Goal: Check status: Check status

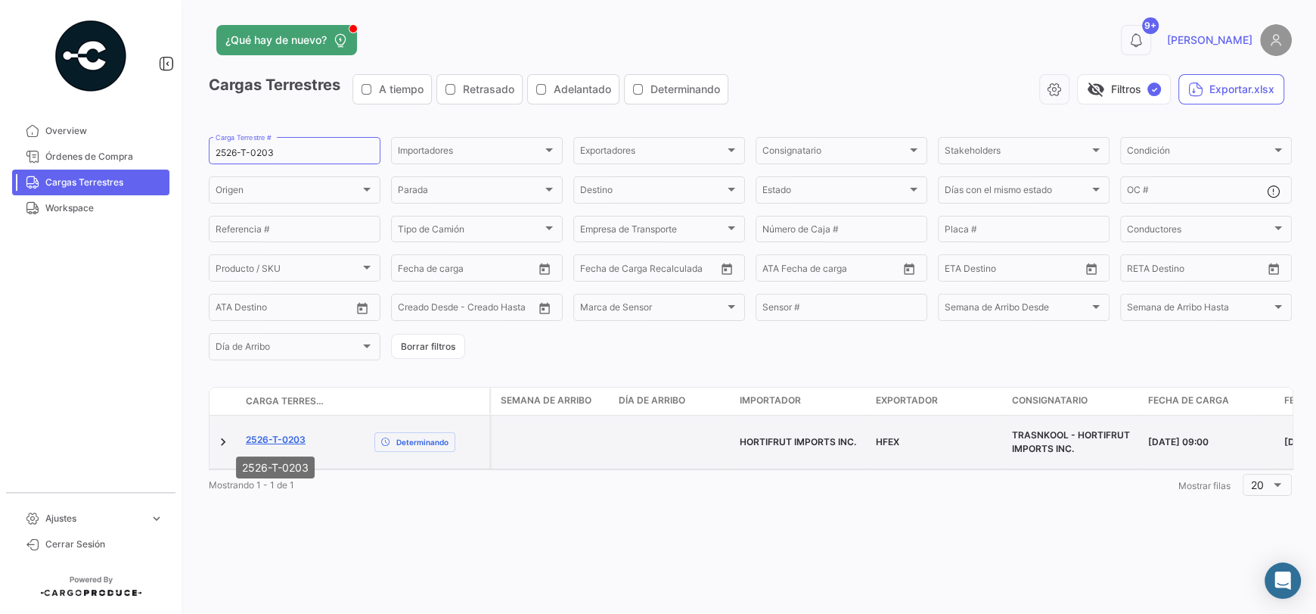
click at [290, 441] on link "2526-T-0203" at bounding box center [276, 440] width 60 height 14
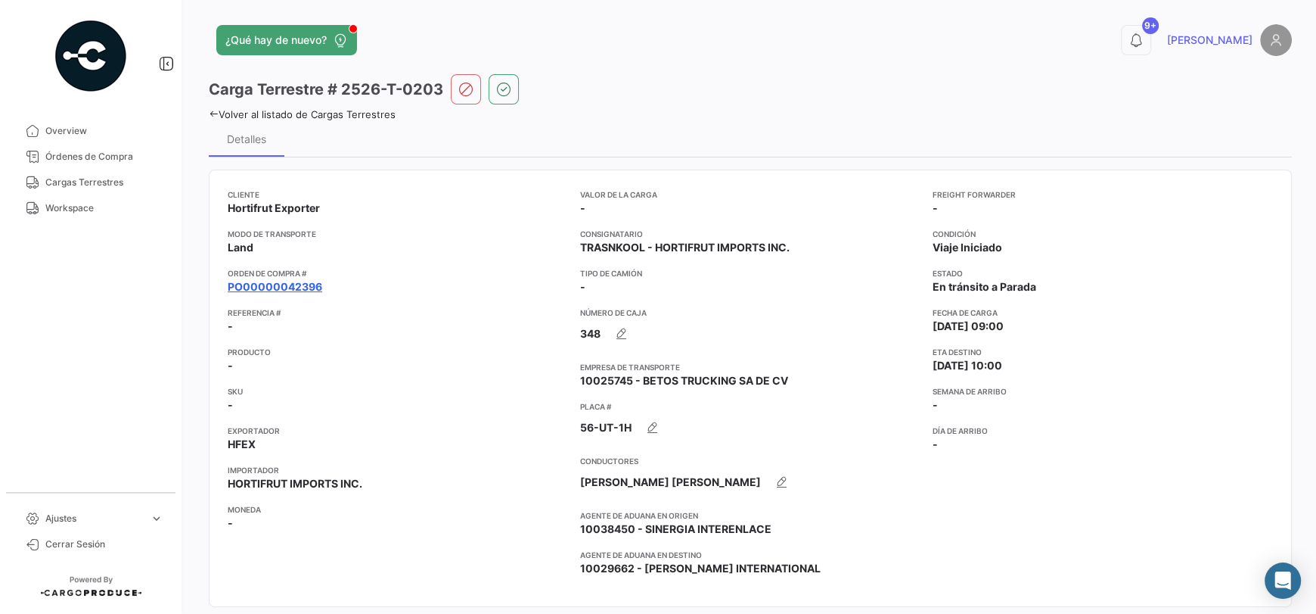
click at [318, 287] on link "PO00000042396" at bounding box center [275, 286] width 95 height 15
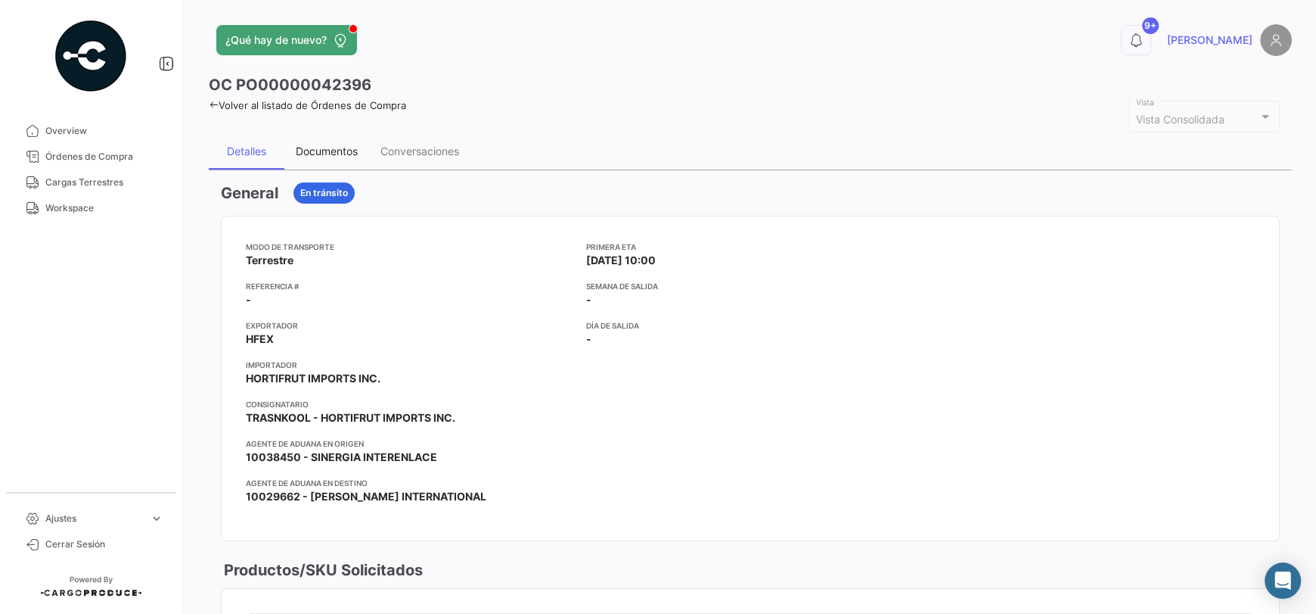
click at [345, 158] on div "Documentos" at bounding box center [326, 151] width 85 height 36
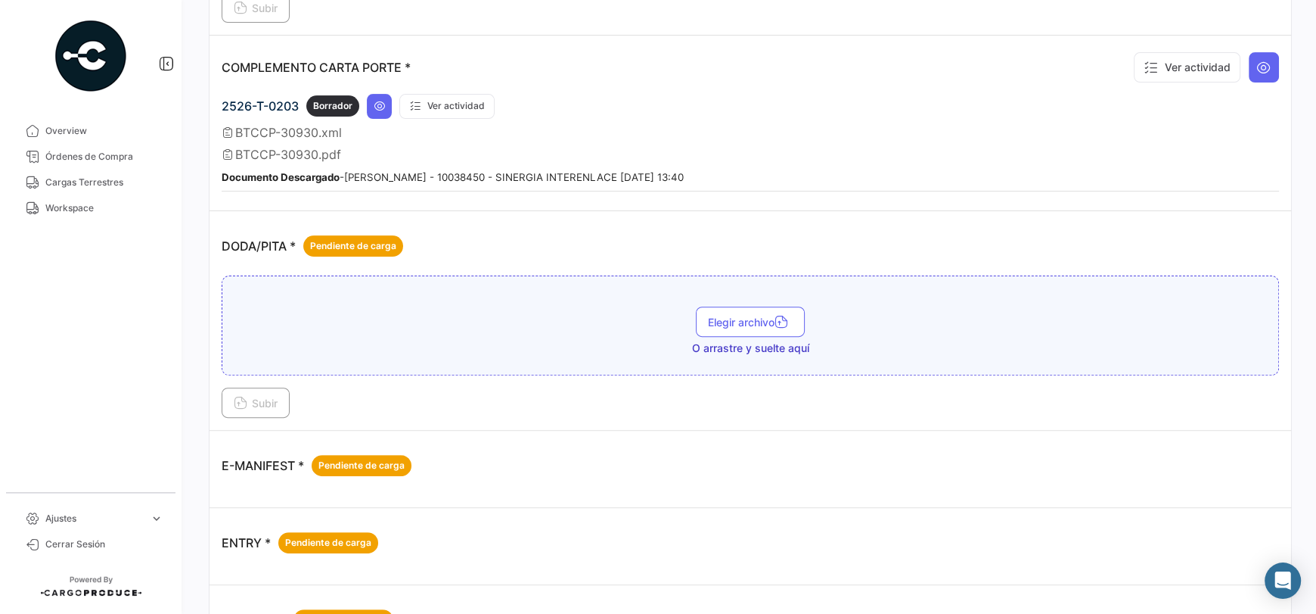
scroll to position [424, 0]
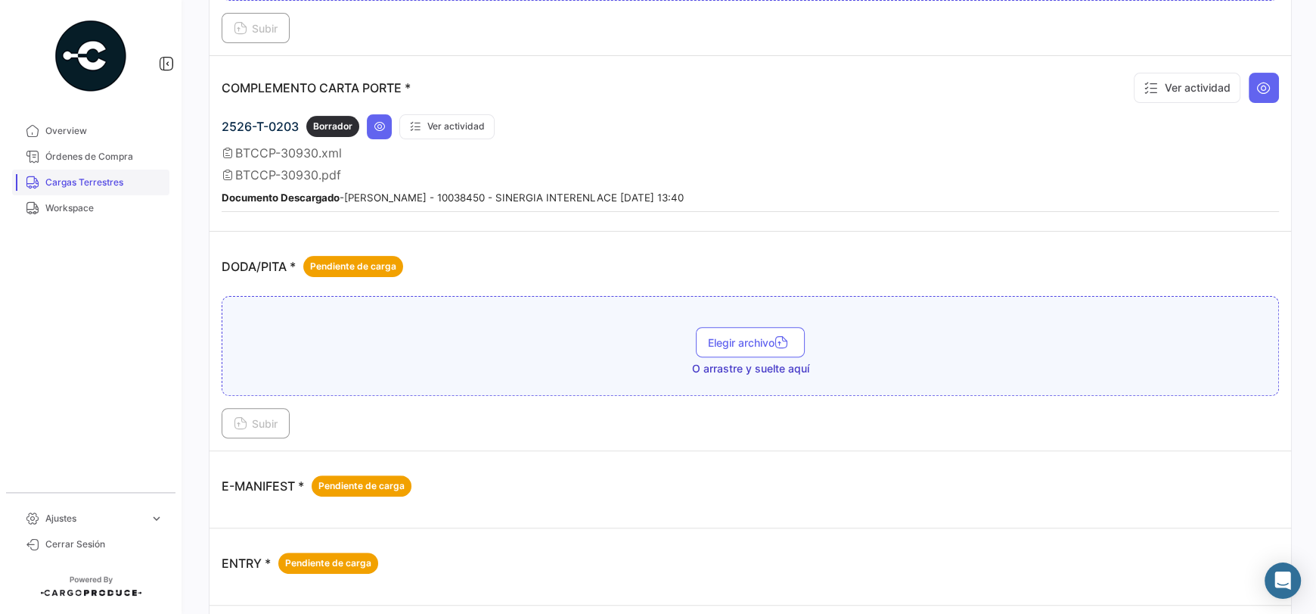
click at [114, 177] on span "Cargas Terrestres" at bounding box center [104, 183] width 118 height 14
